Goal: Task Accomplishment & Management: Use online tool/utility

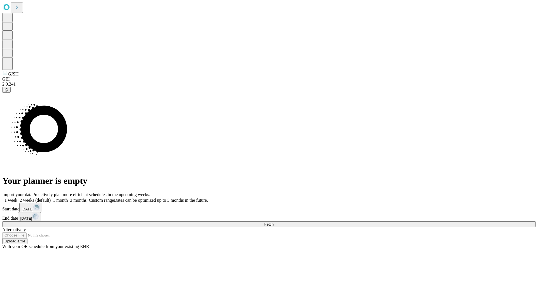
click at [273, 222] on span "Fetch" at bounding box center [268, 224] width 9 height 4
